Goal: Check status

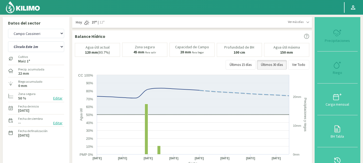
click at [32, 32] on select "Agr. Huertos de Chocalan Agrícola Bakia Agrícola [GEOGRAPHIC_DATA] - IC Agrícol…" at bounding box center [36, 33] width 56 height 9
click at [8, 29] on select "Agr. Huertos de Chocalan Agrícola Bakia Agrícola [GEOGRAPHIC_DATA] - IC Agrícol…" at bounding box center [36, 33] width 56 height 9
select select "3647: Object"
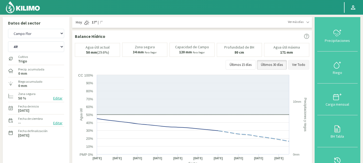
click at [300, 62] on button "Ver Todo" at bounding box center [298, 65] width 21 height 10
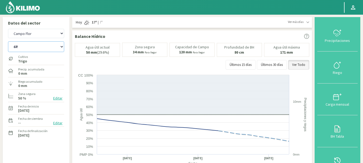
click at [8, 41] on select "4R 6R" at bounding box center [36, 46] width 56 height 11
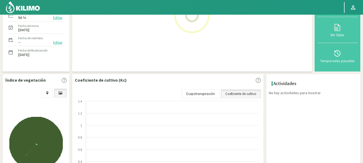
scroll to position [153, 0]
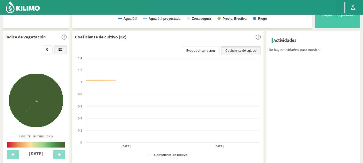
select select "100: Object"
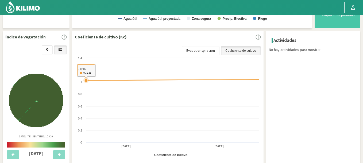
select select "3925: Object"
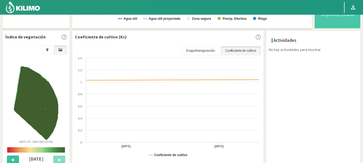
click at [16, 159] on button at bounding box center [13, 160] width 12 height 9
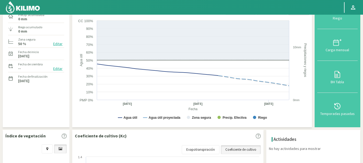
scroll to position [0, 0]
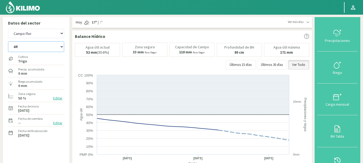
click at [8, 41] on select "4R 6R" at bounding box center [36, 46] width 56 height 11
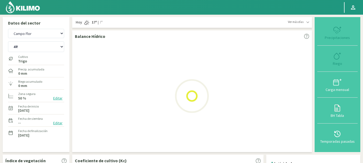
select select "103: Object"
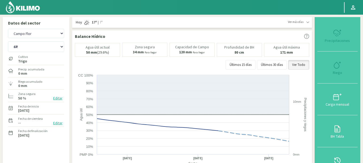
select select "4203: Object"
select select "104: Object"
